Goal: Information Seeking & Learning: Learn about a topic

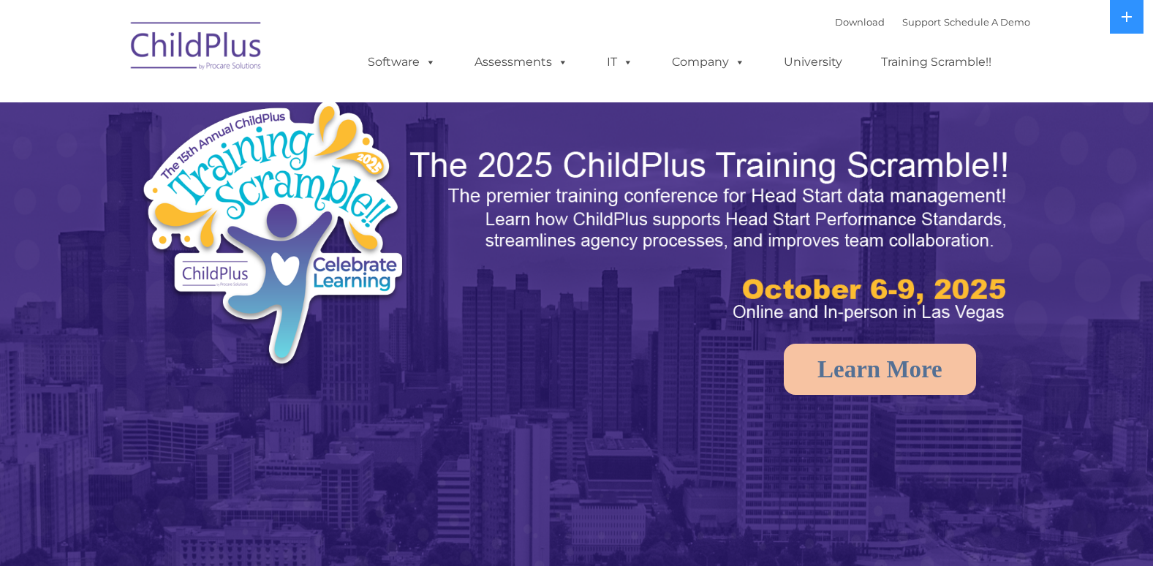
select select "MEDIUM"
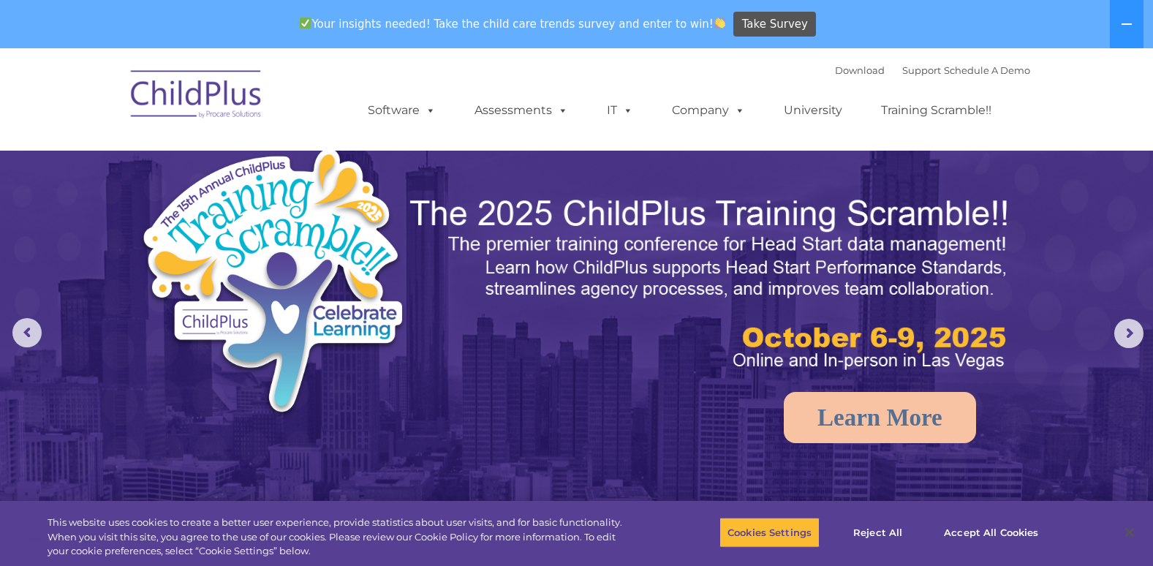
click at [223, 93] on img at bounding box center [197, 96] width 146 height 73
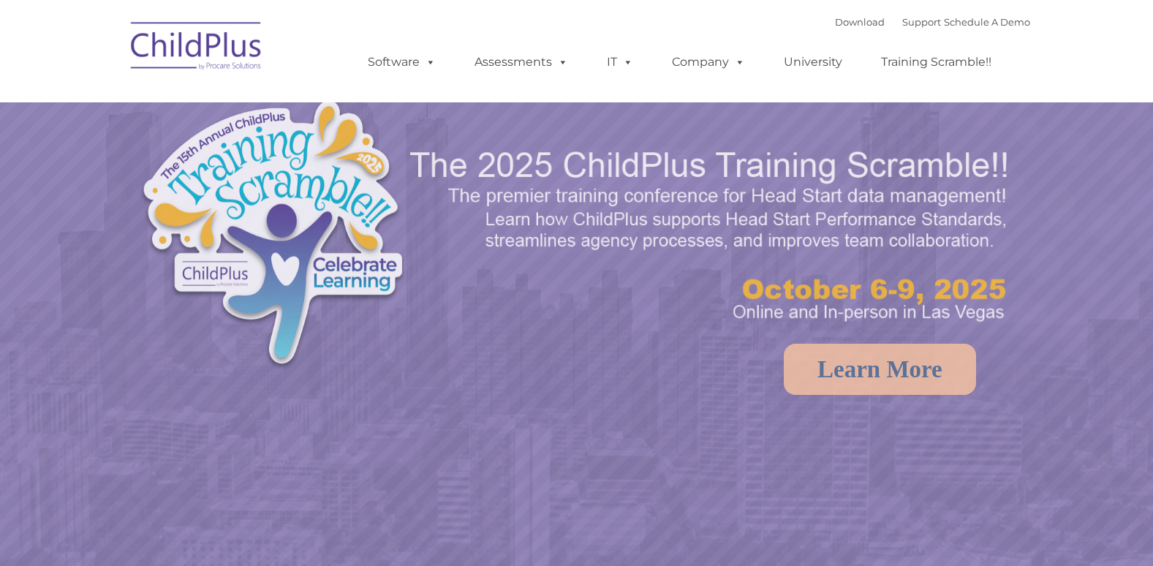
select select "MEDIUM"
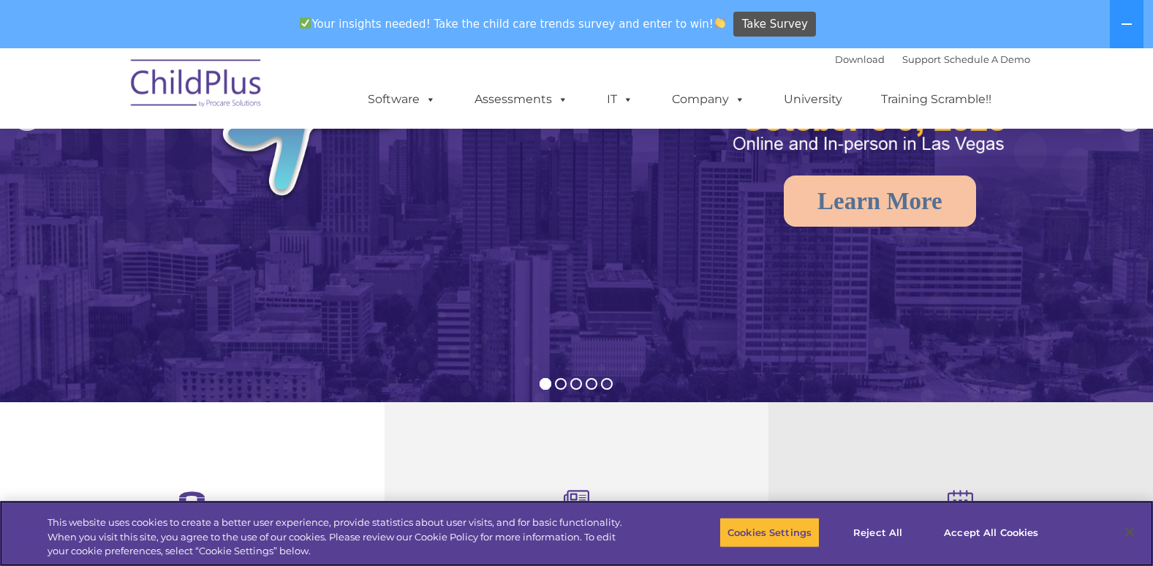
scroll to position [215, 0]
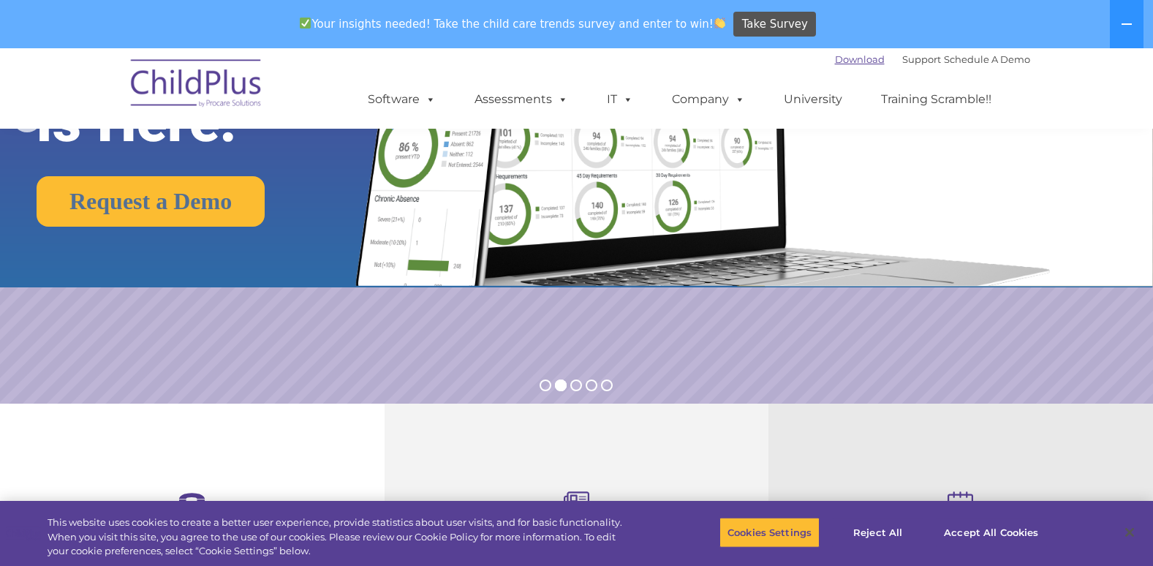
click at [845, 59] on link "Download" at bounding box center [860, 59] width 50 height 12
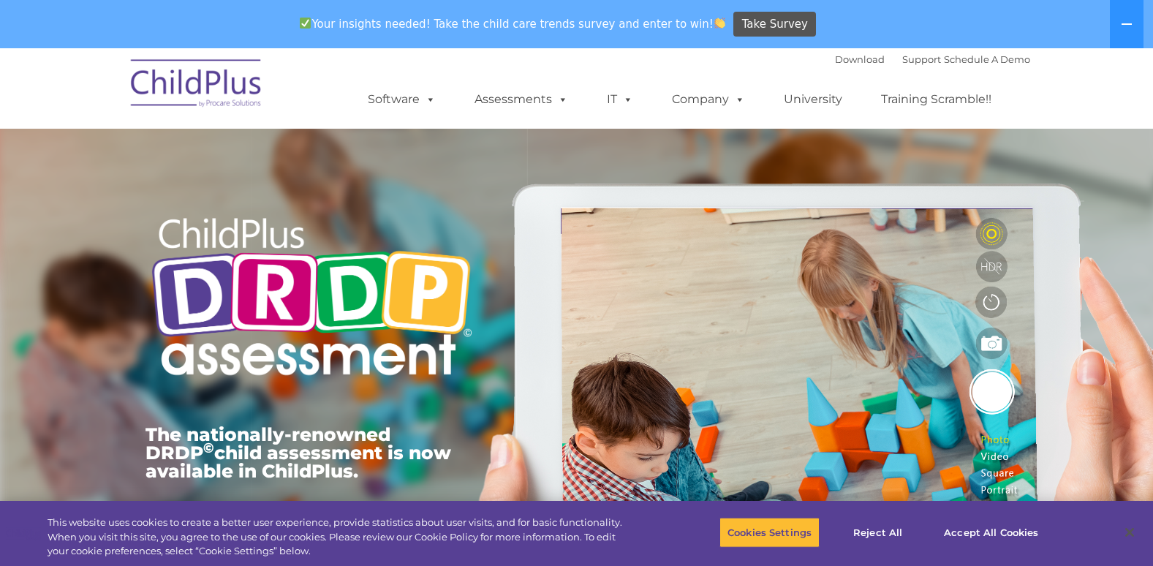
click at [205, 81] on img at bounding box center [197, 85] width 146 height 73
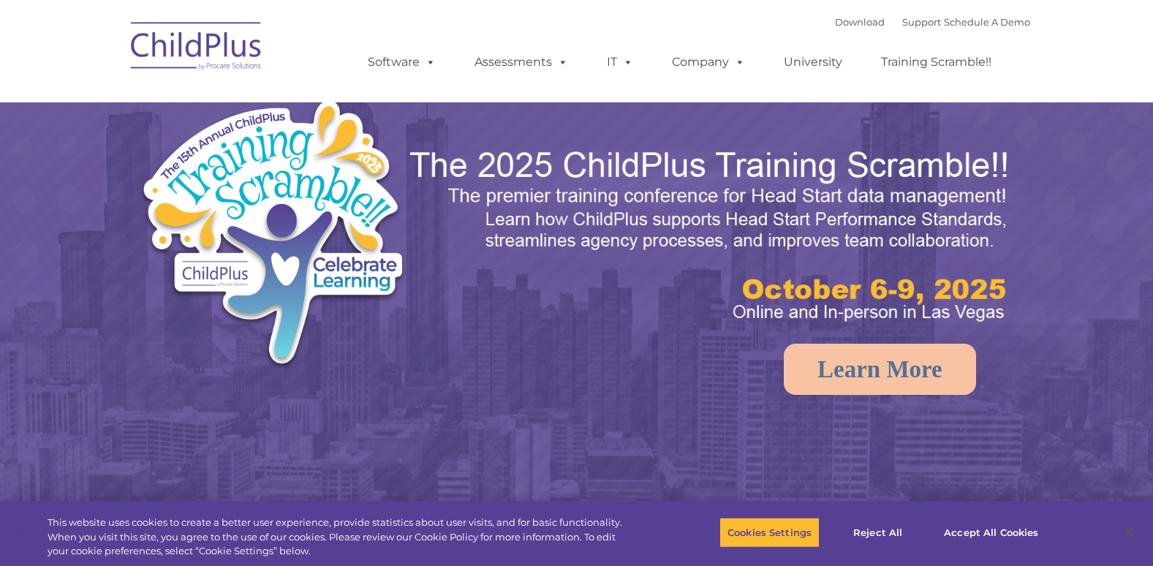
select select "MEDIUM"
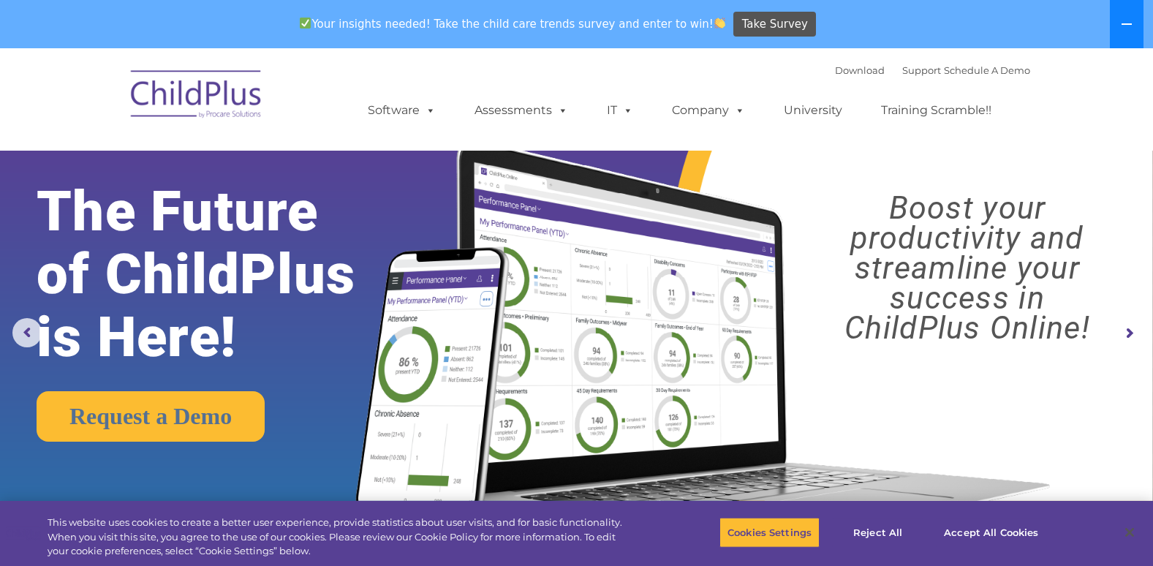
click at [1128, 24] on icon at bounding box center [1127, 23] width 10 height 1
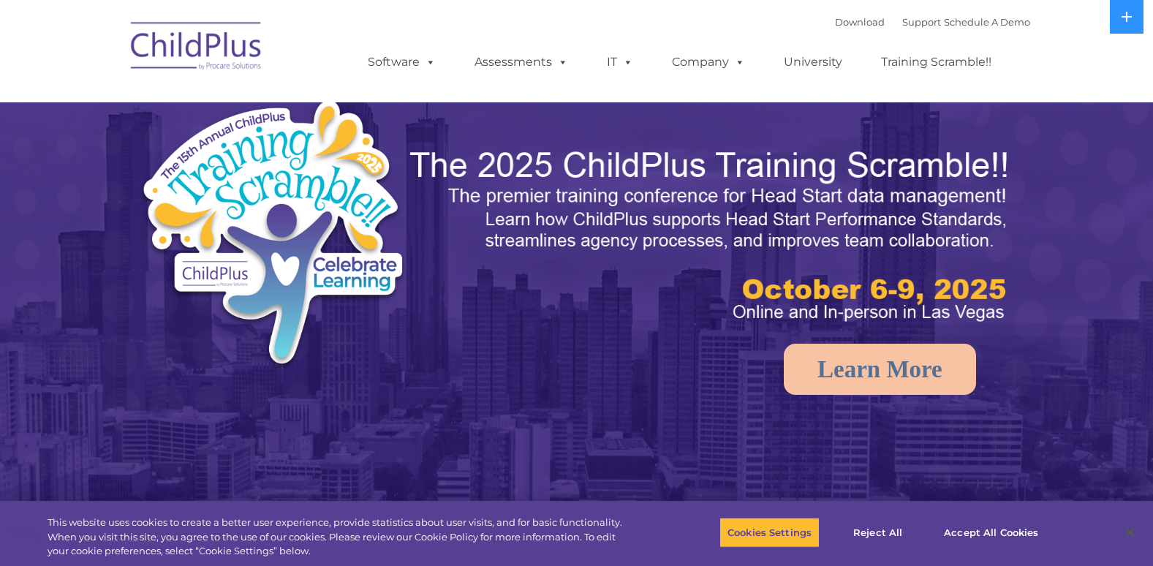
select select "MEDIUM"
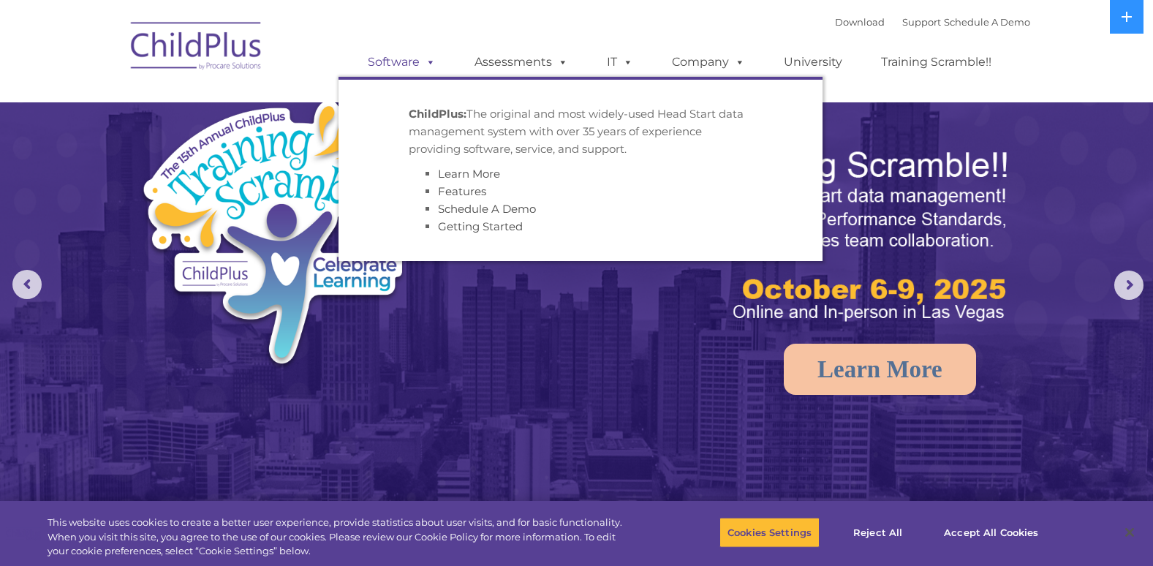
click at [393, 61] on link "Software" at bounding box center [401, 62] width 97 height 29
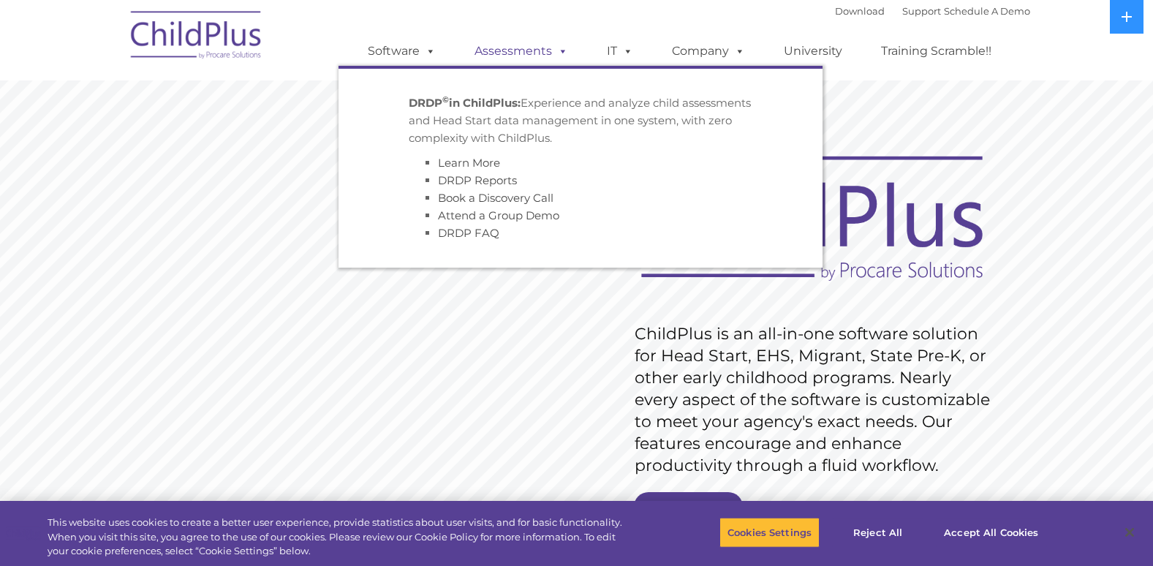
click at [512, 48] on link "Assessments" at bounding box center [521, 51] width 123 height 29
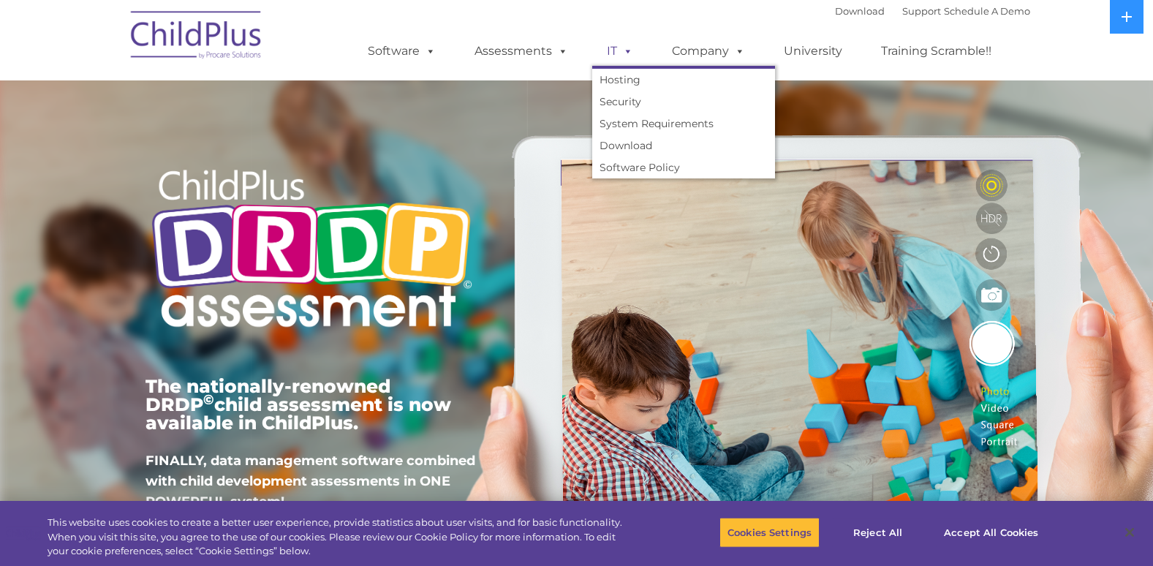
click at [633, 51] on link "IT" at bounding box center [620, 51] width 56 height 29
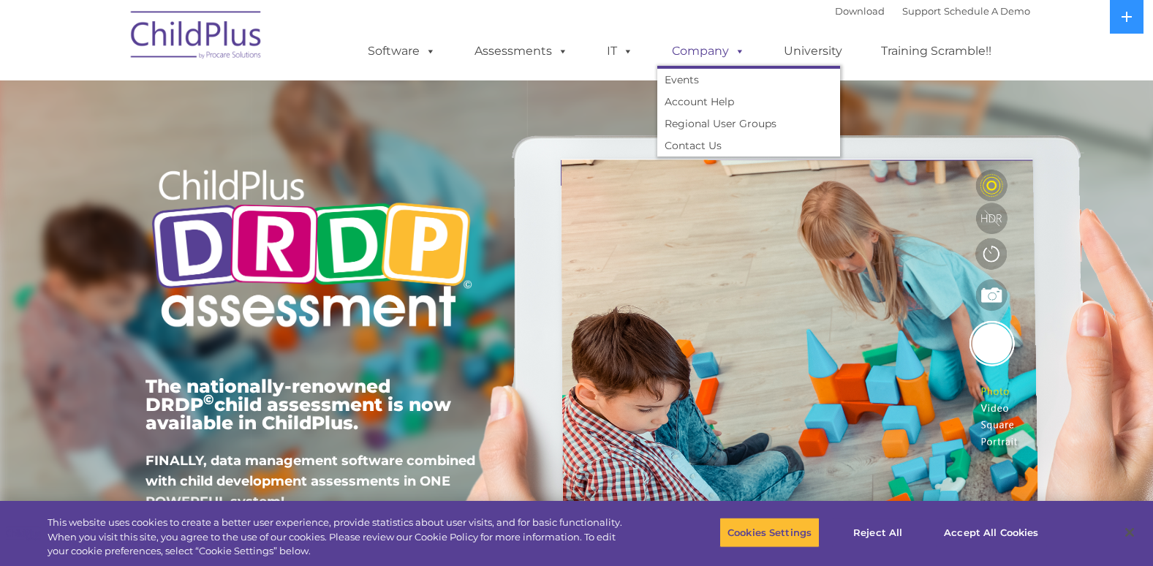
click at [704, 46] on link "Company" at bounding box center [708, 51] width 102 height 29
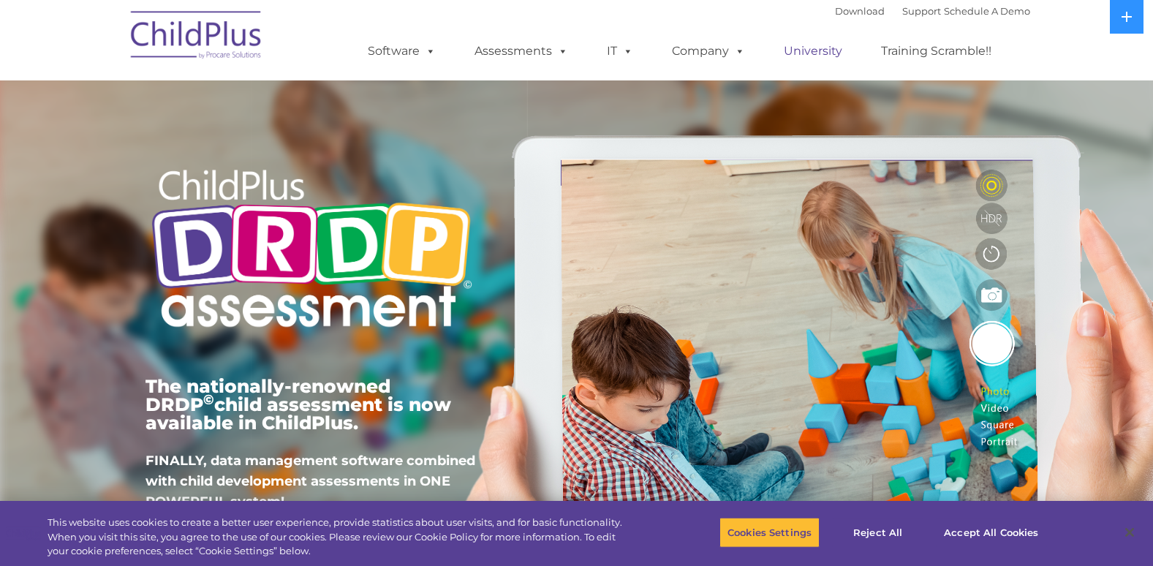
click at [826, 50] on link "University" at bounding box center [813, 51] width 88 height 29
